Goal: Download file/media

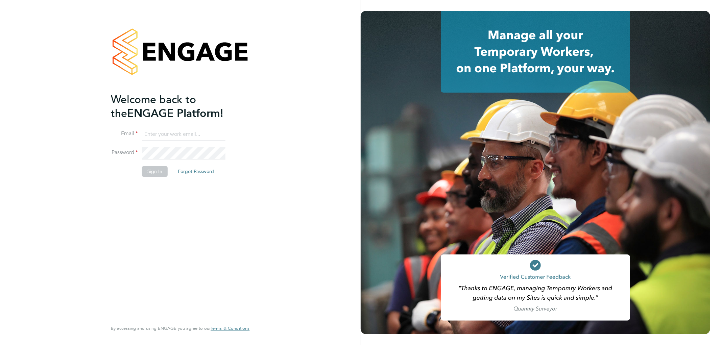
type input "accounts@buildrec.com"
click at [160, 167] on button "Sign In" at bounding box center [155, 171] width 26 height 11
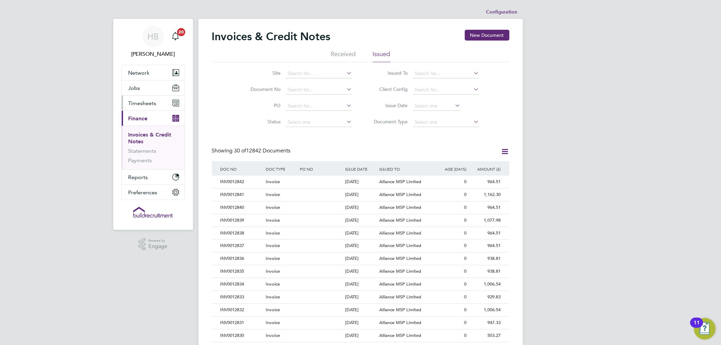
click at [143, 97] on button "Timesheets" at bounding box center [153, 103] width 63 height 15
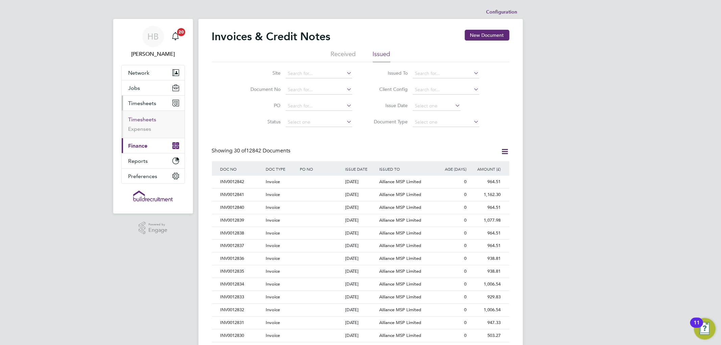
click at [147, 121] on link "Timesheets" at bounding box center [142, 119] width 28 height 6
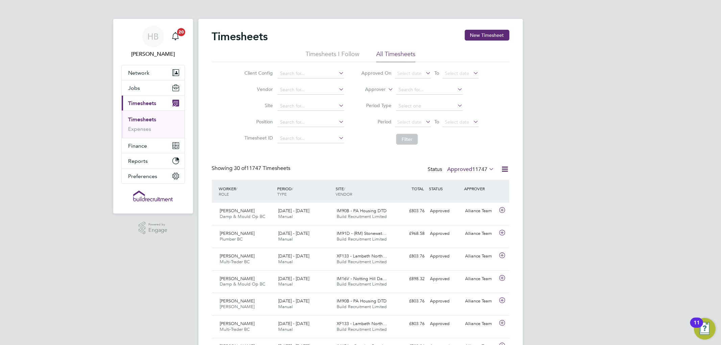
click at [505, 169] on icon at bounding box center [505, 169] width 8 height 8
click at [454, 198] on li "Download Timesheets Report" at bounding box center [463, 198] width 90 height 9
click at [136, 129] on link "Expenses" at bounding box center [139, 129] width 23 height 6
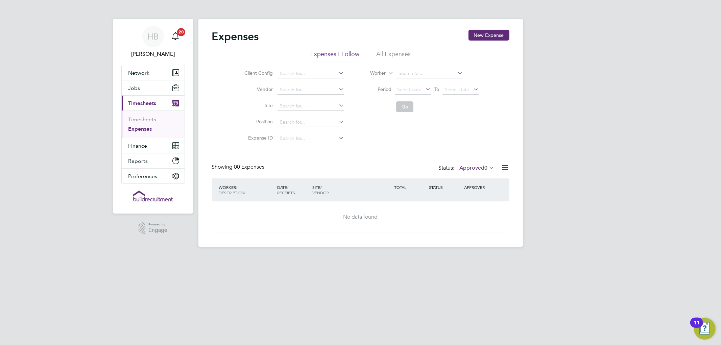
click at [386, 50] on li "All Expenses" at bounding box center [393, 56] width 34 height 12
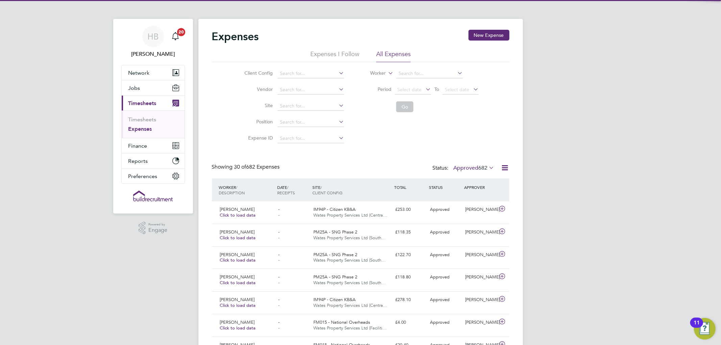
scroll to position [17, 59]
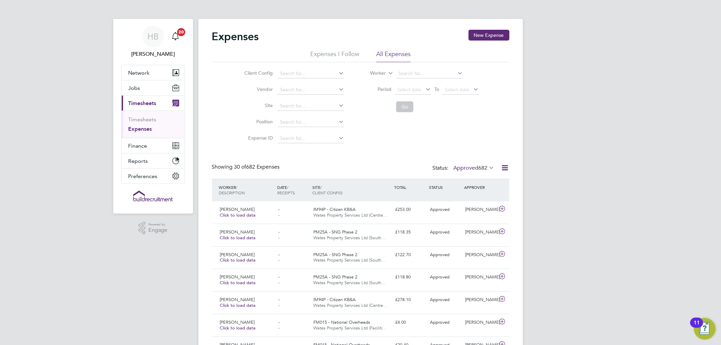
click at [503, 167] on icon at bounding box center [505, 168] width 8 height 8
click at [478, 187] on li "Download Expenses Report" at bounding box center [474, 183] width 68 height 9
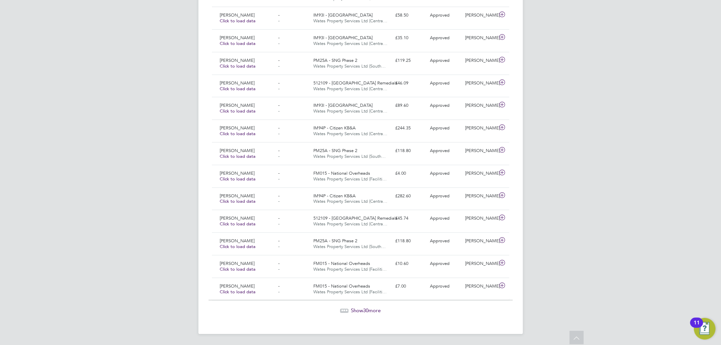
scroll to position [465, 0]
